Goal: Complete application form: Complete application form

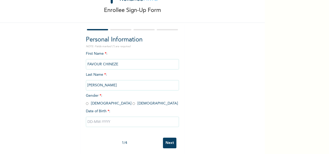
scroll to position [29, 0]
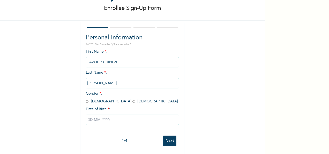
click at [132, 99] on input "radio" at bounding box center [133, 101] width 3 height 5
radio input "true"
click at [119, 119] on input "text" at bounding box center [132, 119] width 93 height 10
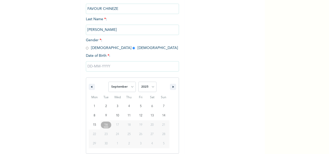
scroll to position [82, 0]
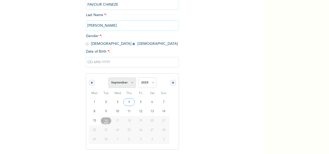
click at [132, 80] on select "January February March April May June July August September October November De…" at bounding box center [121, 82] width 27 height 10
select select "3"
click at [108, 78] on select "January February March April May June July August September October November De…" at bounding box center [121, 82] width 27 height 10
type input "[DATE]"
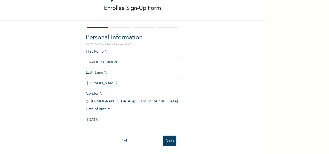
scroll to position [29, 0]
click at [111, 116] on input "[DATE]" at bounding box center [132, 119] width 93 height 10
select select "3"
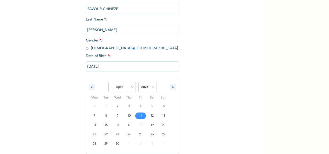
scroll to position [82, 0]
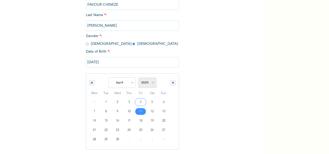
click at [150, 84] on select "2025 2024 2023 2022 2021 2020 2019 2018 2017 2016 2015 2014 2013 2012 2011 2010…" at bounding box center [147, 82] width 18 height 10
select select "1996"
click at [138, 78] on select "2025 2024 2023 2022 2021 2020 2019 2018 2017 2016 2015 2014 2013 2012 2011 2010…" at bounding box center [147, 82] width 18 height 10
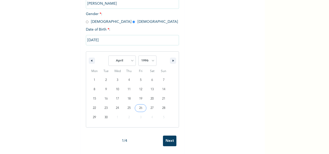
scroll to position [29, 0]
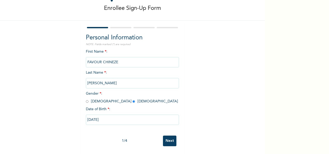
click at [167, 135] on input "Next" at bounding box center [169, 140] width 13 height 11
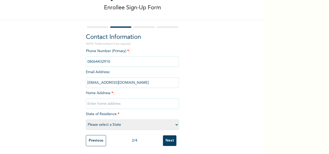
click at [131, 100] on input "text" at bounding box center [132, 103] width 93 height 10
type input "N"
type input "[GEOGRAPHIC_DATA]"
click at [173, 121] on select "Please select a State [PERSON_NAME] (FCT) [PERSON_NAME] Ibom [GEOGRAPHIC_DATA] …" at bounding box center [132, 124] width 93 height 10
select select "15"
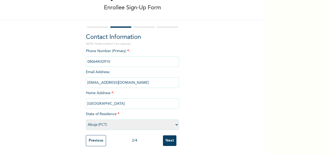
click at [86, 119] on select "Please select a State [PERSON_NAME] (FCT) [PERSON_NAME] Ibom [GEOGRAPHIC_DATA] …" at bounding box center [132, 124] width 93 height 10
click at [170, 135] on input "Next" at bounding box center [169, 140] width 13 height 11
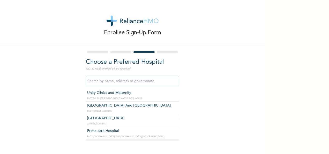
click at [127, 80] on input "text" at bounding box center [132, 81] width 93 height 10
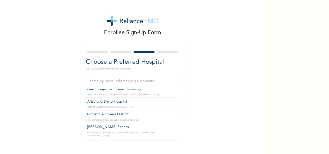
scroll to position [1017, 0]
type input "e"
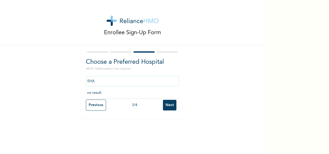
scroll to position [0, 0]
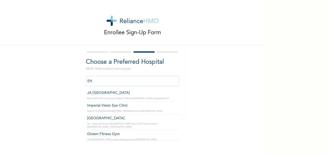
type input "E"
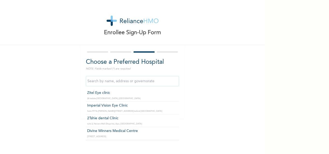
scroll to position [810, 0]
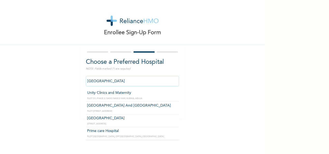
click at [140, 77] on input "[GEOGRAPHIC_DATA]" at bounding box center [132, 81] width 93 height 10
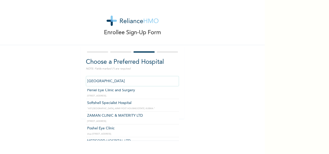
scroll to position [97, 0]
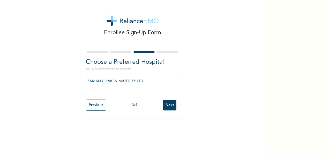
drag, startPoint x: 123, startPoint y: 114, endPoint x: 140, endPoint y: 79, distance: 38.9
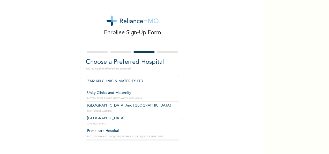
click at [140, 79] on input "ZAMAN CLINIC & MATERITY LTD" at bounding box center [132, 81] width 93 height 10
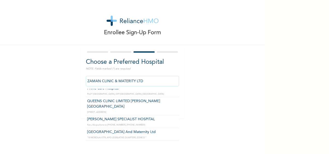
scroll to position [39, 0]
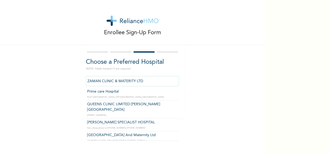
type input "QUEENS CLINIC LIMITED [PERSON_NAME][GEOGRAPHIC_DATA]"
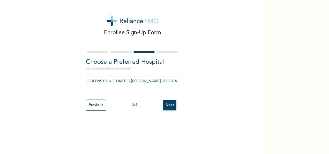
click at [168, 100] on input "Next" at bounding box center [169, 105] width 13 height 11
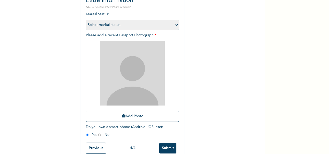
scroll to position [73, 0]
